Goal: Communication & Community: Answer question/provide support

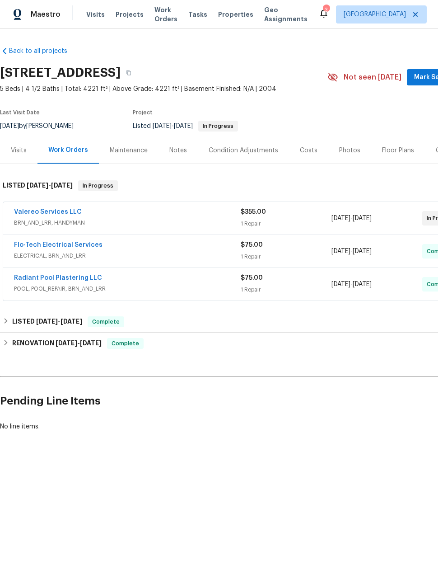
click at [43, 214] on link "Valereo Services LLC" at bounding box center [48, 212] width 68 height 6
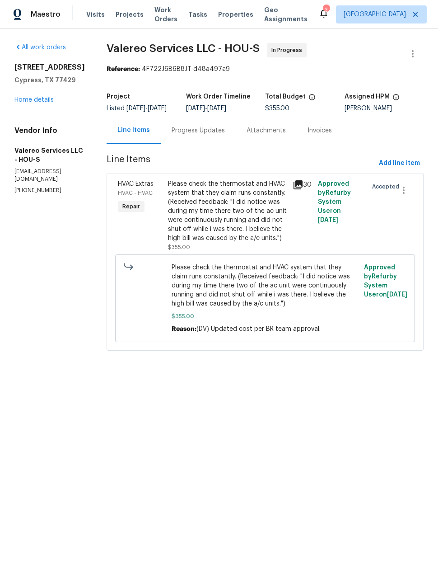
click at [206, 135] on div "Progress Updates" at bounding box center [198, 130] width 53 height 9
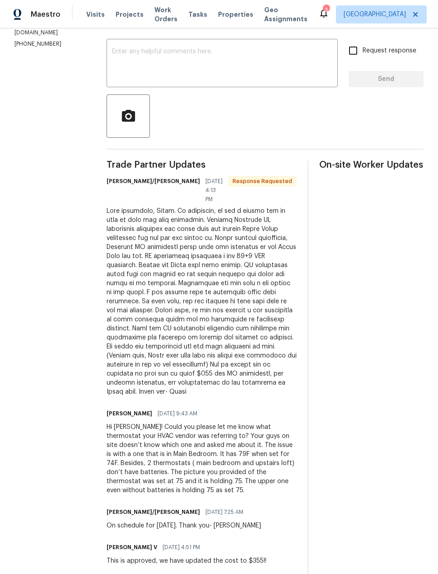
scroll to position [147, 0]
click at [267, 70] on textarea at bounding box center [222, 63] width 221 height 32
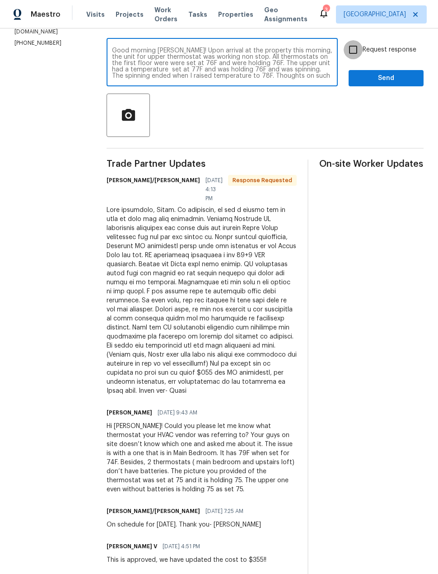
type textarea "Good morning [PERSON_NAME]! Upon arrival at the property this morning, the unit…"
click at [358, 59] on input "Request response" at bounding box center [353, 49] width 19 height 19
checkbox input "true"
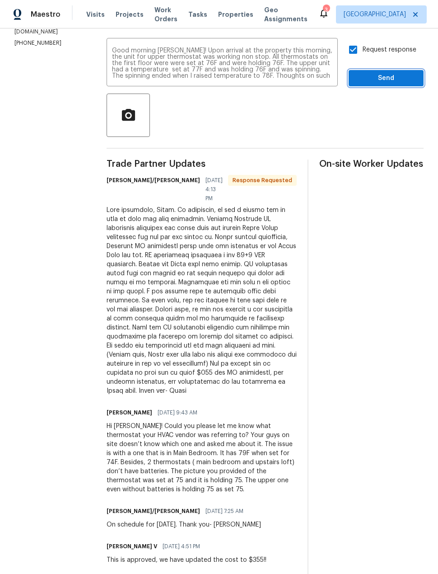
click at [412, 84] on span "Send" at bounding box center [386, 78] width 61 height 11
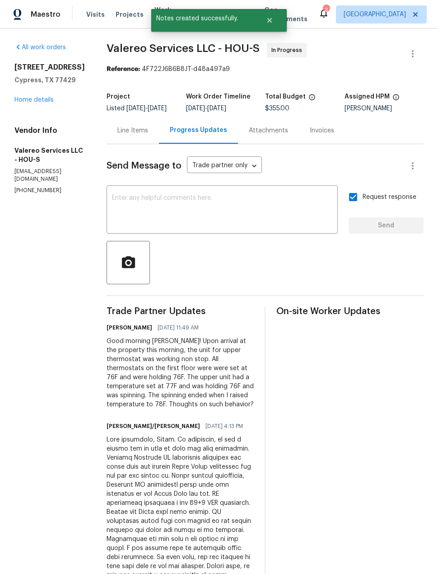
click at [19, 103] on link "Home details" at bounding box center [33, 100] width 39 height 6
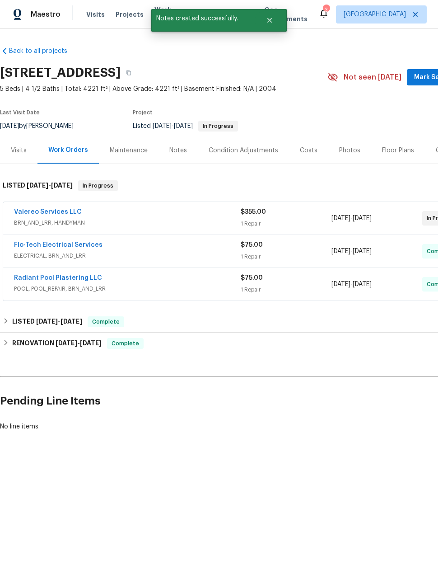
click at [423, 80] on span "Mark Seen" at bounding box center [430, 77] width 33 height 11
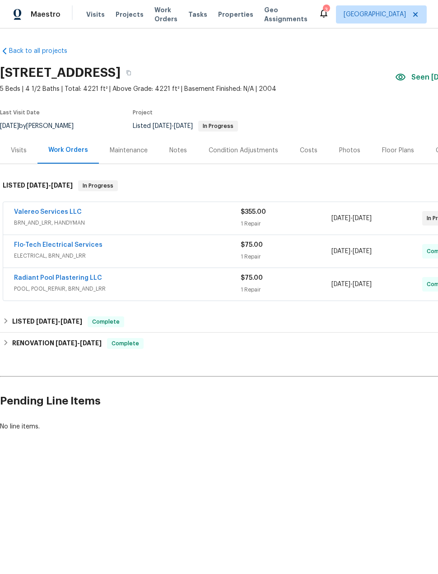
click at [169, 156] on div "Notes" at bounding box center [178, 150] width 39 height 27
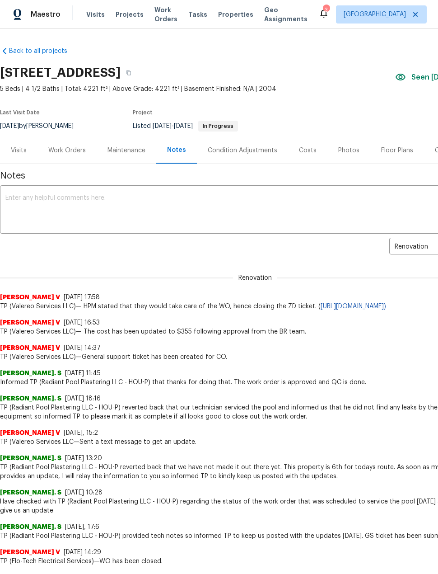
click at [61, 143] on div "Work Orders" at bounding box center [67, 150] width 59 height 27
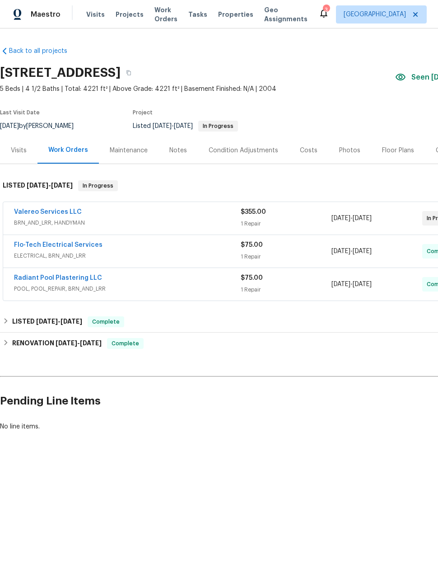
click at [30, 215] on link "Valereo Services LLC" at bounding box center [48, 212] width 68 height 6
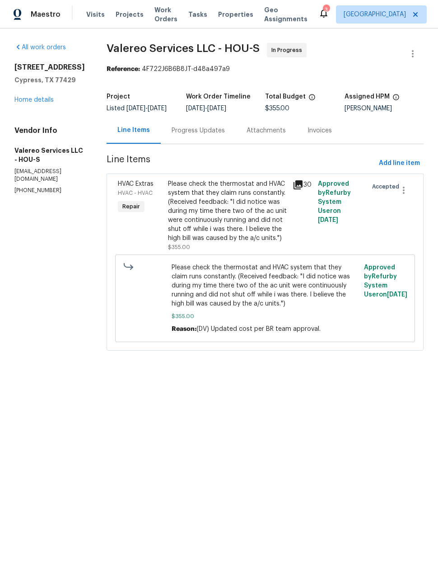
click at [211, 135] on div "Progress Updates" at bounding box center [198, 130] width 53 height 9
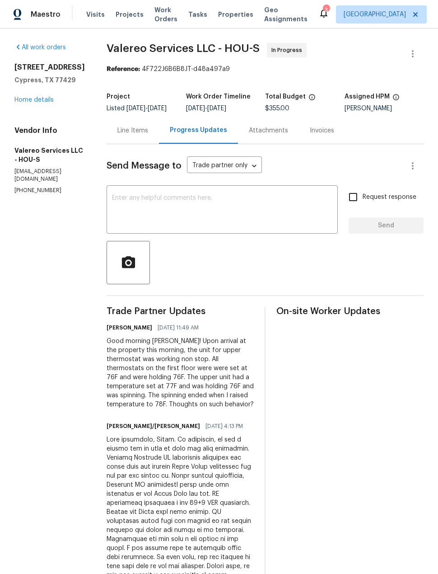
click at [235, 211] on textarea at bounding box center [222, 211] width 221 height 32
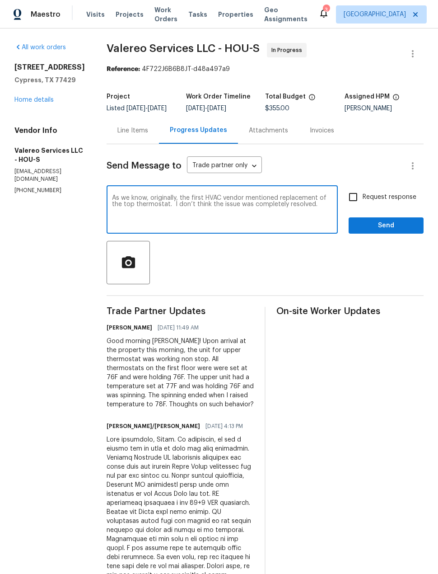
type textarea "As we know, originally, the first HVAC vendor mentioned replacement of the top …"
click at [357, 198] on input "Request response" at bounding box center [353, 197] width 19 height 19
checkbox input "true"
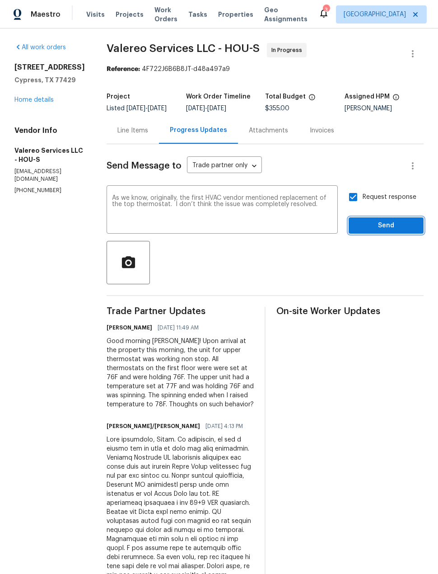
click at [408, 231] on span "Send" at bounding box center [386, 225] width 61 height 11
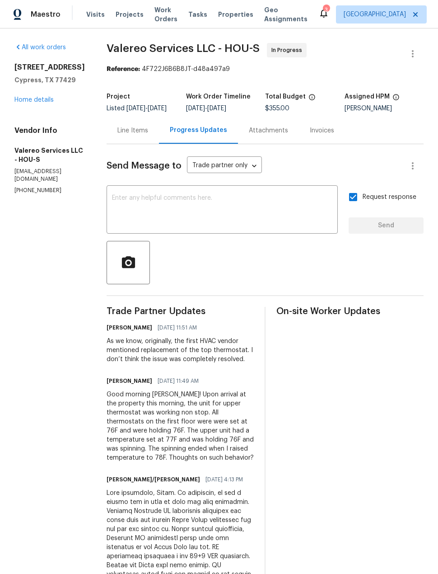
click at [136, 135] on div "Line Items" at bounding box center [132, 130] width 31 height 9
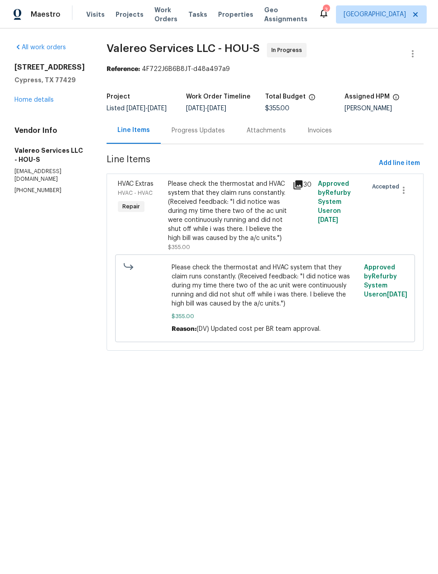
click at [27, 103] on link "Home details" at bounding box center [33, 100] width 39 height 6
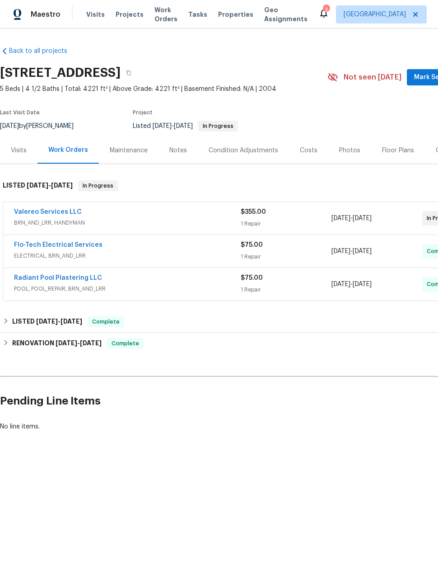
click at [16, 156] on div "Visits" at bounding box center [19, 150] width 38 height 27
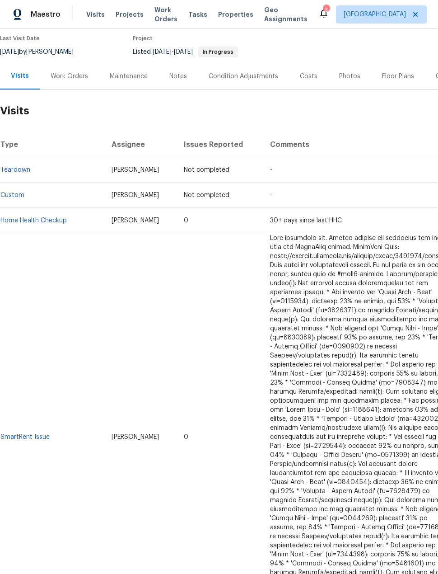
scroll to position [78, 0]
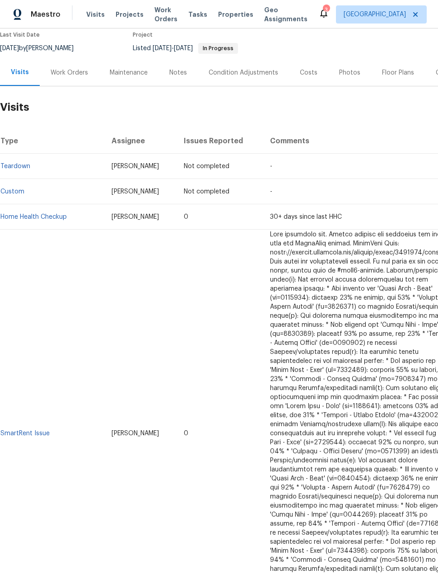
click at [66, 80] on div "Work Orders" at bounding box center [69, 72] width 59 height 27
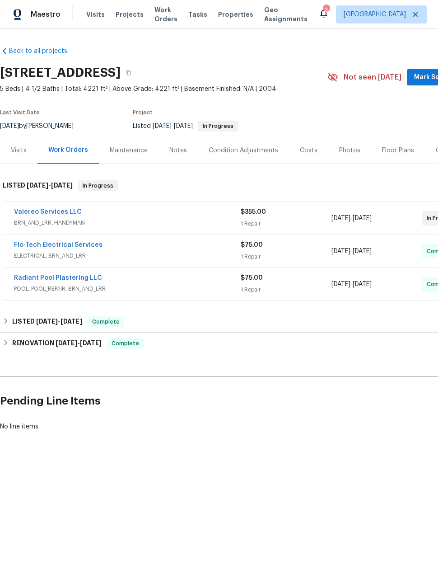
click at [63, 214] on link "Valereo Services LLC" at bounding box center [48, 212] width 68 height 6
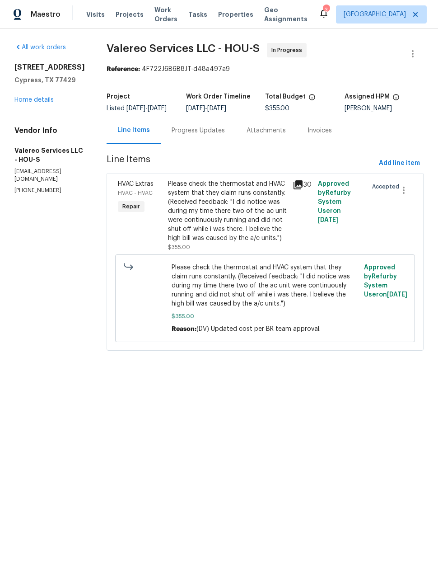
click at [194, 135] on div "Progress Updates" at bounding box center [198, 130] width 53 height 9
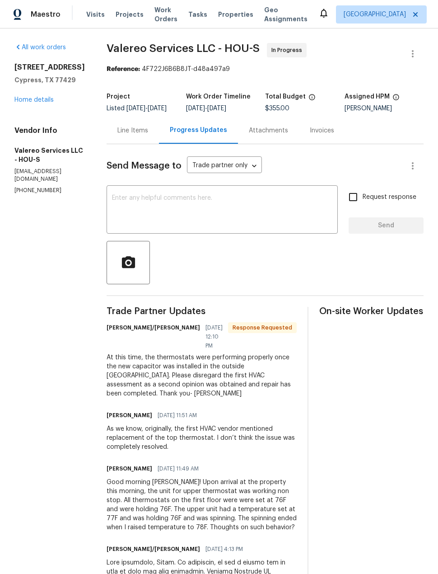
click at [54, 55] on div "All work orders [STREET_ADDRESS] Home details Vendor Info Valereo Services LLC …" at bounding box center [49, 118] width 70 height 151
click at [114, 22] on div "Visits Projects Work Orders Tasks Properties Geo Assignments" at bounding box center [202, 14] width 232 height 18
